Goal: Check status: Check status

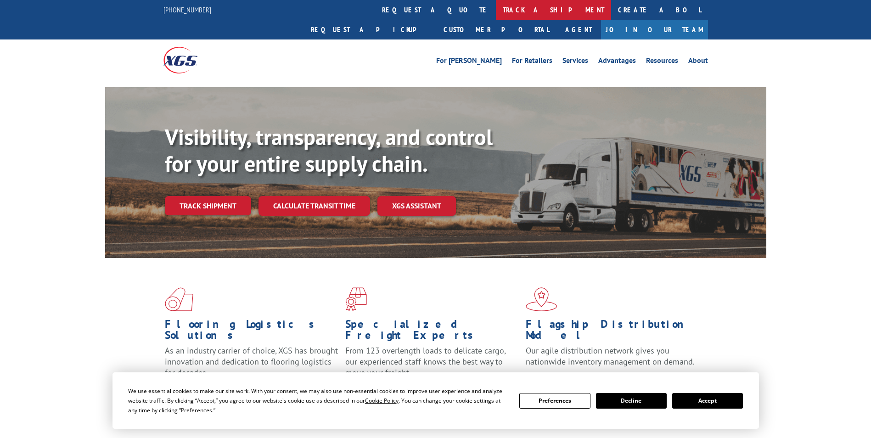
click at [496, 10] on link "track a shipment" at bounding box center [553, 10] width 115 height 20
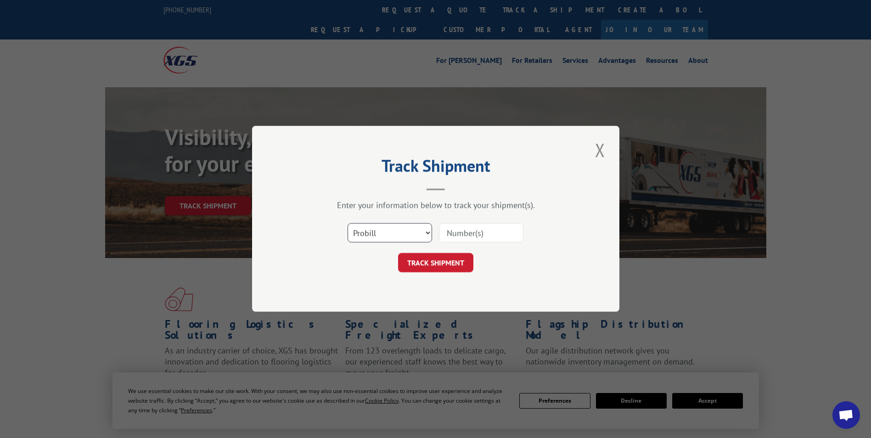
click at [426, 231] on select "Select category... Probill BOL PO" at bounding box center [390, 233] width 84 height 19
select select "bol"
click at [348, 224] on select "Select category... Probill BOL PO" at bounding box center [390, 233] width 84 height 19
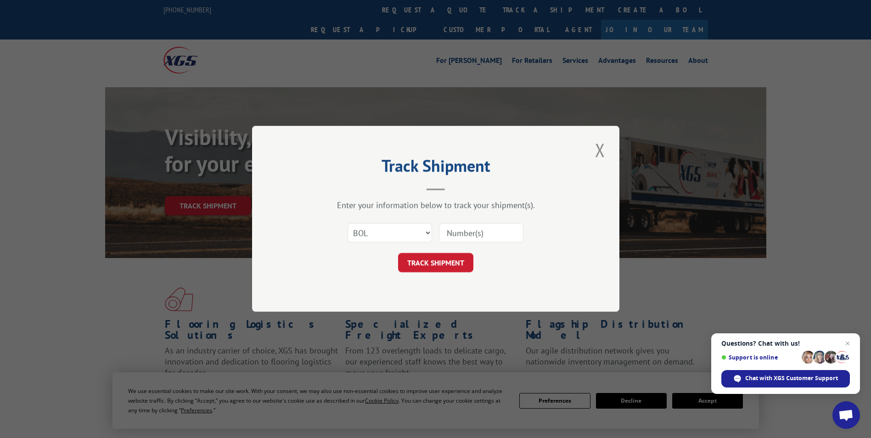
click at [464, 234] on input at bounding box center [481, 233] width 84 height 19
paste input "4764042"
type input "4764042"
click at [432, 258] on button "TRACK SHIPMENT" at bounding box center [435, 262] width 75 height 19
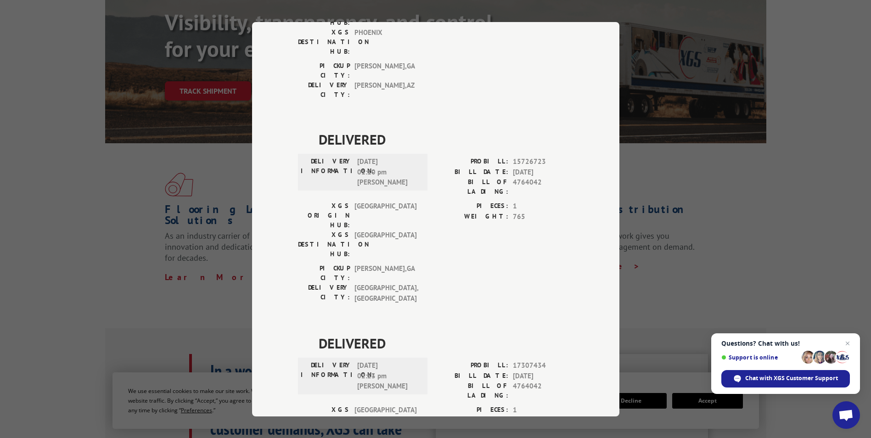
scroll to position [275, 0]
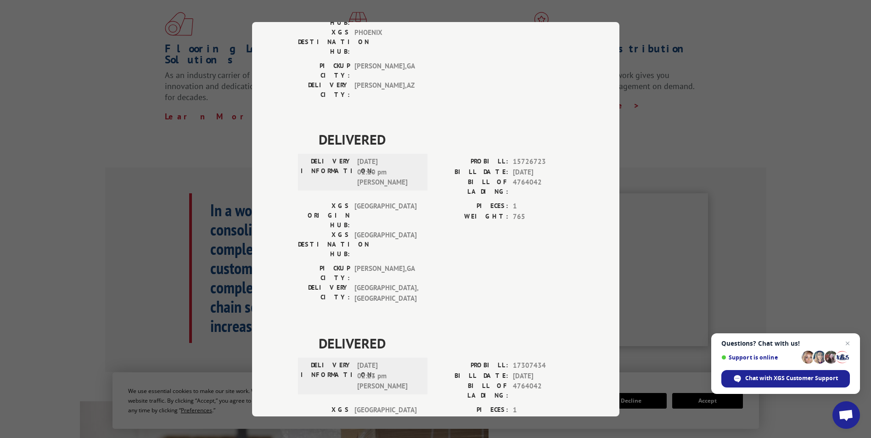
click at [293, 236] on div "Track Shipment DELIVERED DELIVERY INFORMATION: [DATE] 01:19 pm [PERSON_NAME] PR…" at bounding box center [435, 219] width 367 height 394
drag, startPoint x: 282, startPoint y: 254, endPoint x: 412, endPoint y: 280, distance: 132.4
click at [412, 280] on div "Track Shipment DELIVERED DELIVERY INFORMATION: [DATE] 01:19 pm [PERSON_NAME] PR…" at bounding box center [435, 219] width 367 height 394
drag, startPoint x: 412, startPoint y: 280, endPoint x: 373, endPoint y: 270, distance: 40.5
copy div "DELIVERY INFORMATION: [DATE] 02:23 pm [PERSON_NAME]"
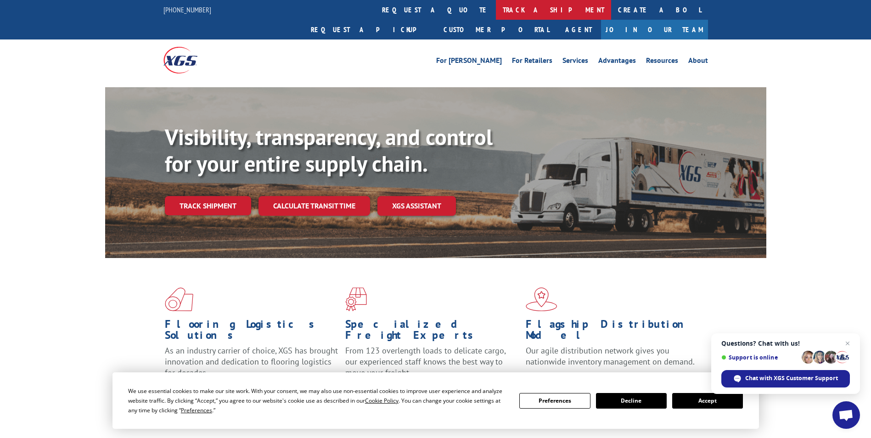
click at [496, 12] on link "track a shipment" at bounding box center [553, 10] width 115 height 20
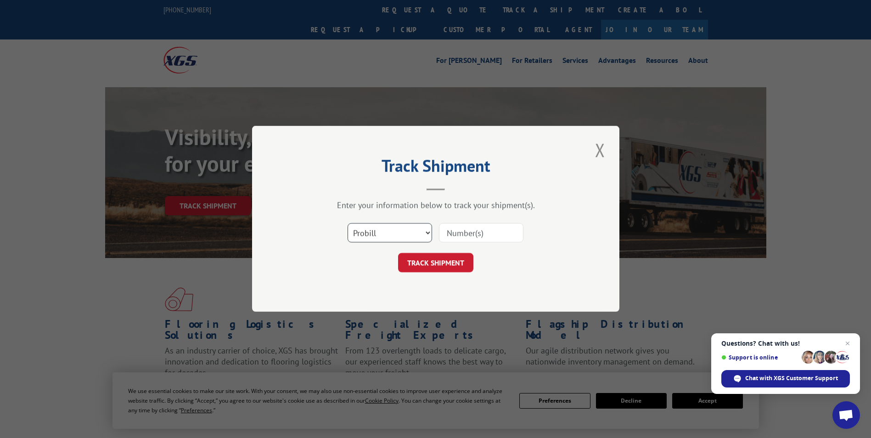
click at [427, 233] on select "Select category... Probill BOL PO" at bounding box center [390, 233] width 84 height 19
select select "bol"
click at [348, 224] on select "Select category... Probill BOL PO" at bounding box center [390, 233] width 84 height 19
click at [460, 236] on input at bounding box center [481, 233] width 84 height 19
paste input "#5943143."
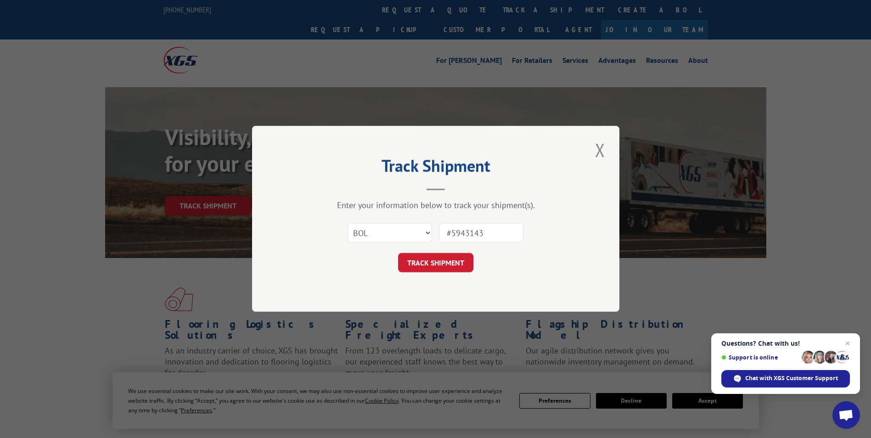
click at [451, 233] on input "#5943143" at bounding box center [481, 233] width 84 height 19
type input "5943143"
click at [432, 263] on button "TRACK SHIPMENT" at bounding box center [435, 262] width 75 height 19
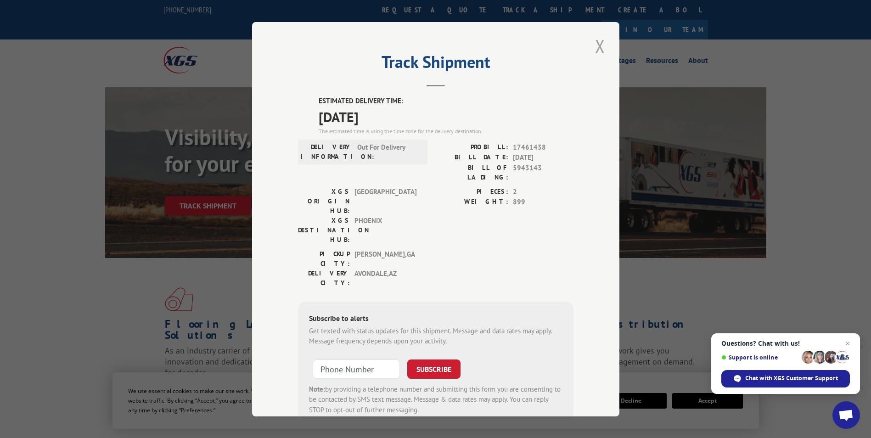
click at [599, 42] on button "Close modal" at bounding box center [600, 46] width 16 height 25
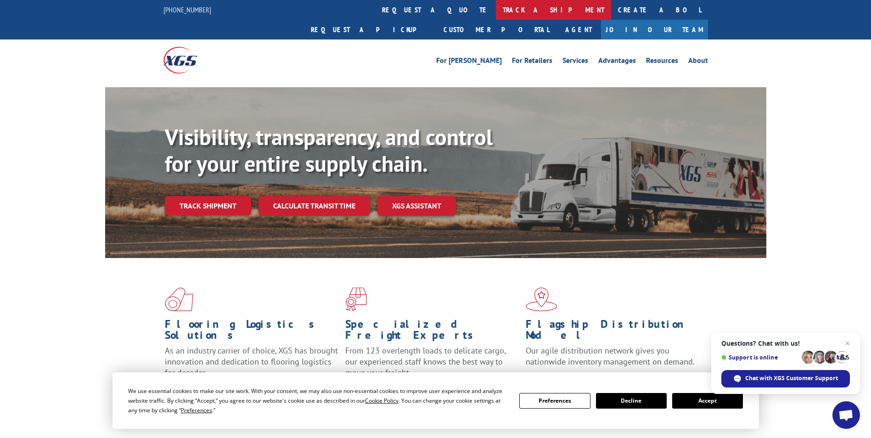
click at [496, 6] on link "track a shipment" at bounding box center [553, 10] width 115 height 20
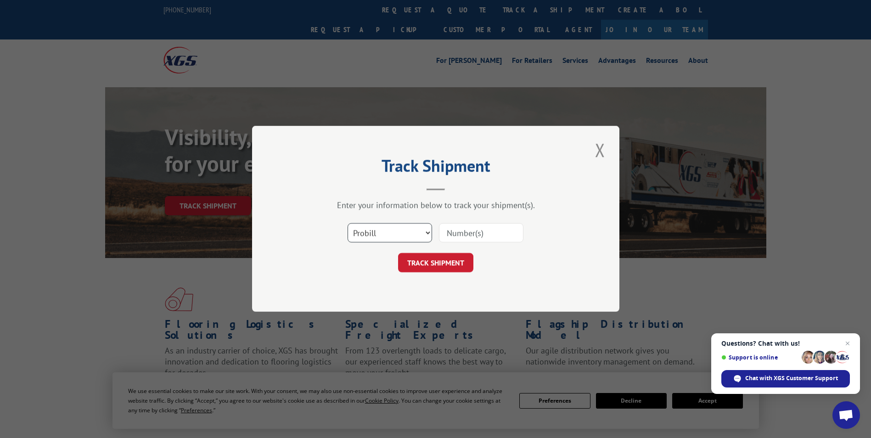
click at [426, 232] on select "Select category... Probill BOL PO" at bounding box center [390, 233] width 84 height 19
select select "bol"
click at [348, 224] on select "Select category... Probill BOL PO" at bounding box center [390, 233] width 84 height 19
click at [462, 233] on input at bounding box center [481, 233] width 84 height 19
paste input "471846822313"
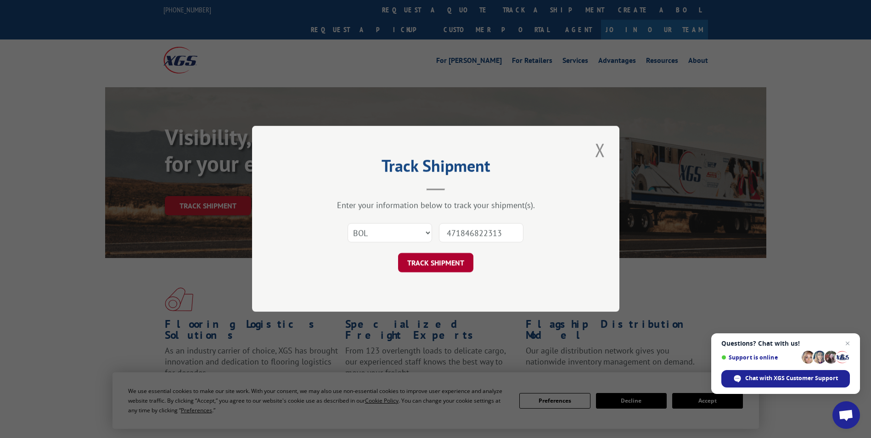
type input "471846822313"
click at [435, 260] on button "TRACK SHIPMENT" at bounding box center [435, 262] width 75 height 19
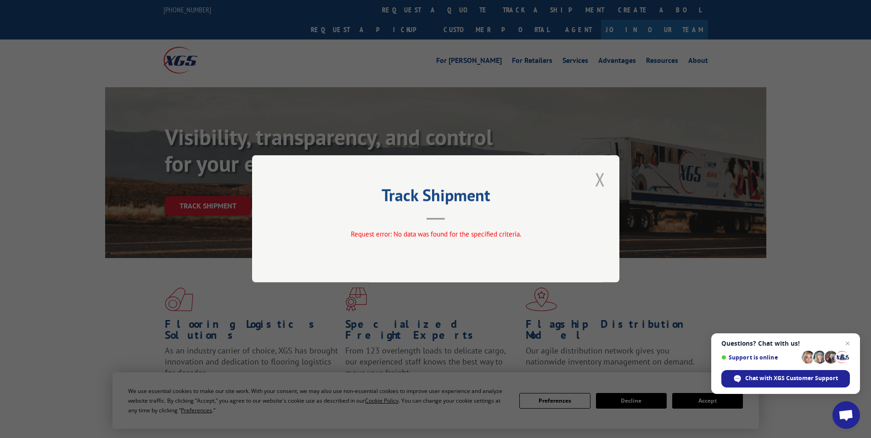
click at [599, 184] on button "Close modal" at bounding box center [600, 179] width 16 height 25
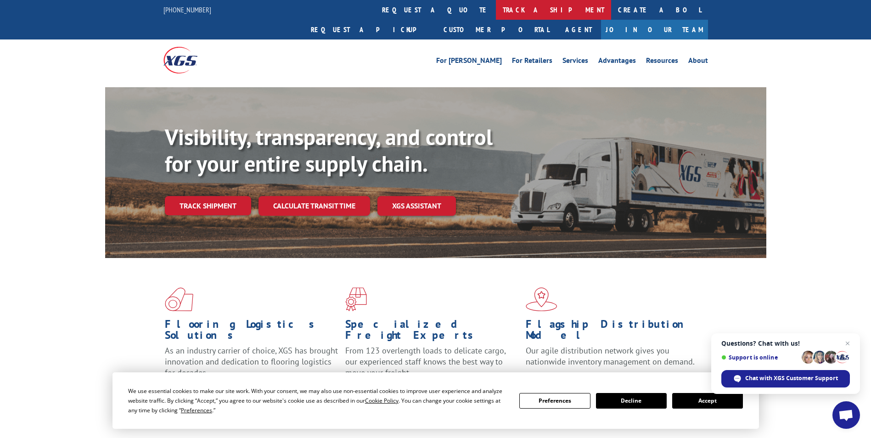
click at [496, 11] on link "track a shipment" at bounding box center [553, 10] width 115 height 20
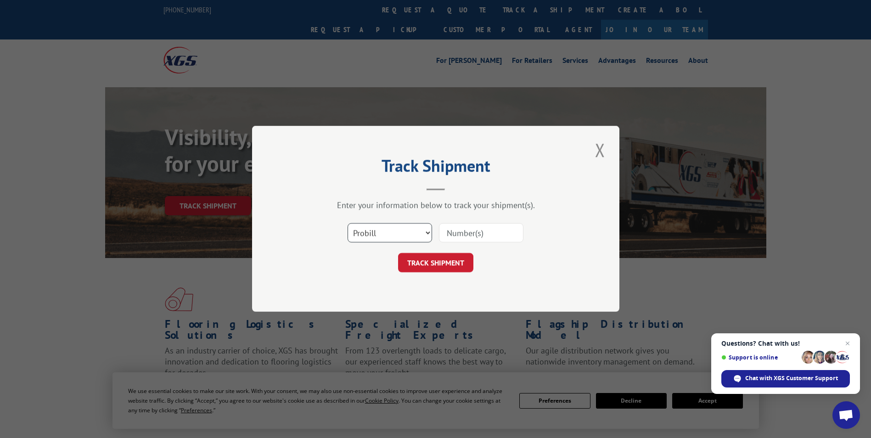
click at [424, 230] on select "Select category... Probill BOL PO" at bounding box center [390, 233] width 84 height 19
select select "bol"
click at [348, 224] on select "Select category... Probill BOL PO" at bounding box center [390, 233] width 84 height 19
click at [455, 229] on input at bounding box center [481, 233] width 84 height 19
paste input "471846822313"
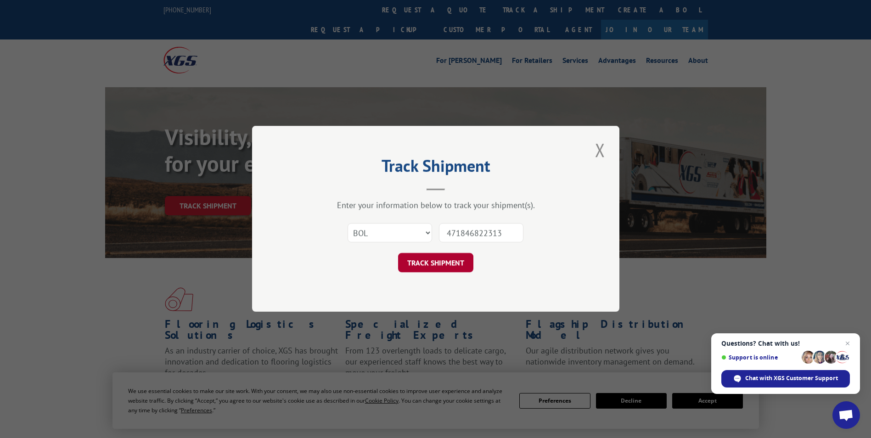
type input "471846822313"
click at [414, 258] on button "TRACK SHIPMENT" at bounding box center [435, 262] width 75 height 19
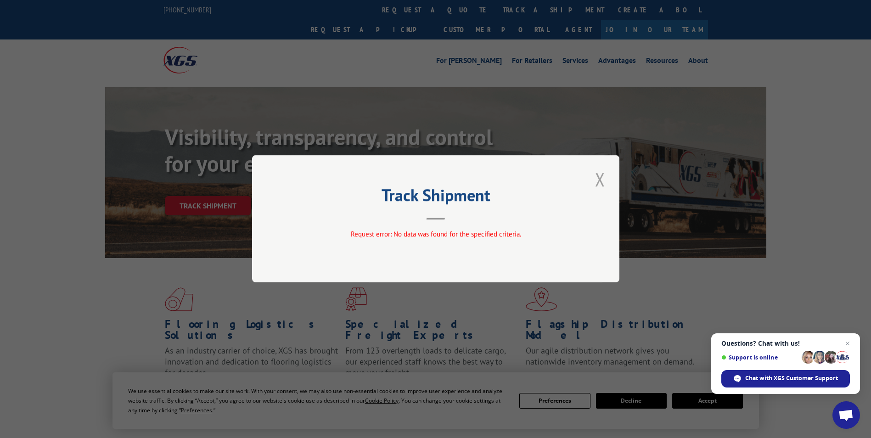
click at [595, 178] on button "Close modal" at bounding box center [600, 179] width 16 height 25
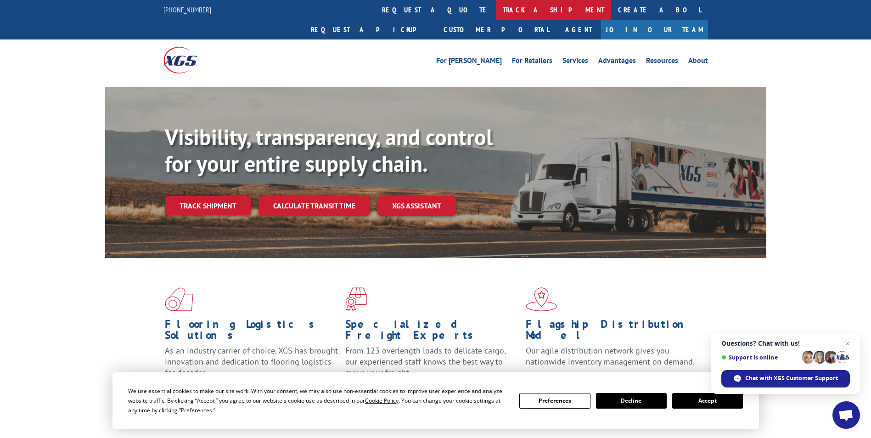
click at [496, 9] on link "track a shipment" at bounding box center [553, 10] width 115 height 20
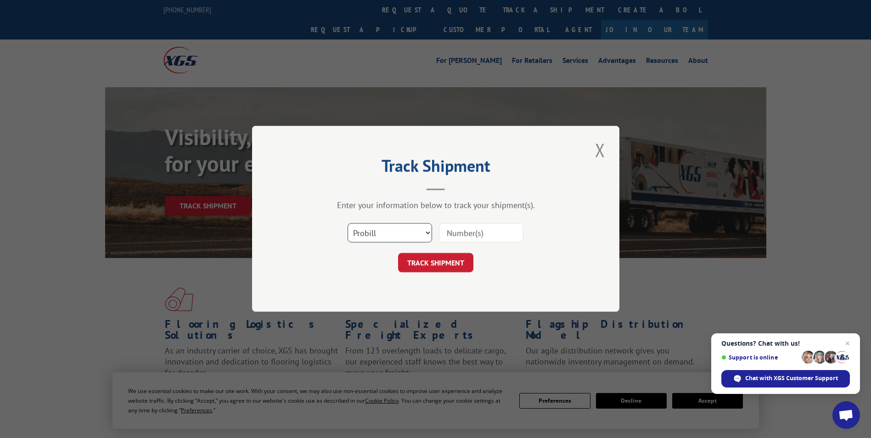
click at [426, 236] on select "Select category... Probill BOL PO" at bounding box center [390, 233] width 84 height 19
select select "bol"
click at [348, 224] on select "Select category... Probill BOL PO" at bounding box center [390, 233] width 84 height 19
paste input "5943143"
type input "5943143"
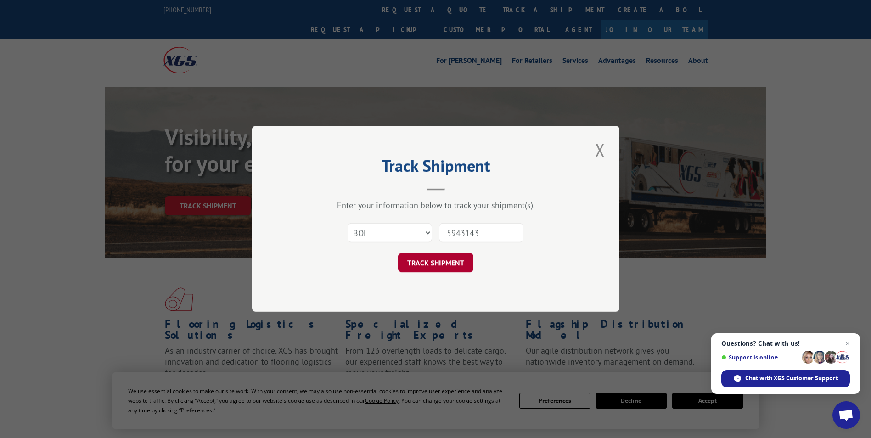
click at [446, 257] on button "TRACK SHIPMENT" at bounding box center [435, 262] width 75 height 19
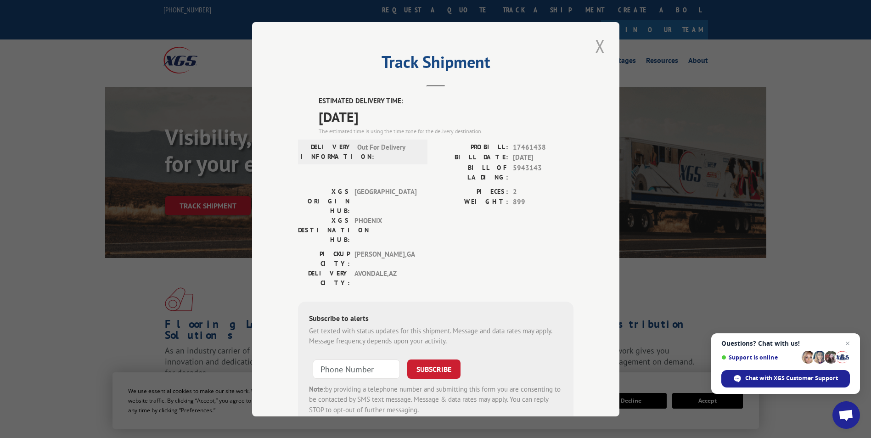
click at [596, 45] on button "Close modal" at bounding box center [600, 46] width 16 height 25
